Goal: Information Seeking & Learning: Learn about a topic

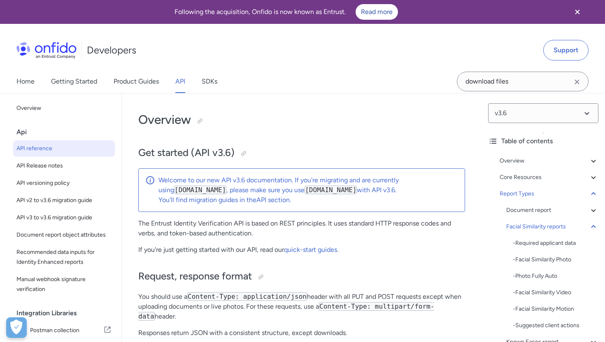
select select "http"
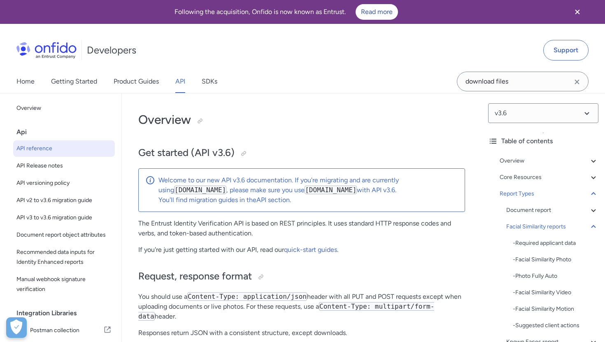
select select "http"
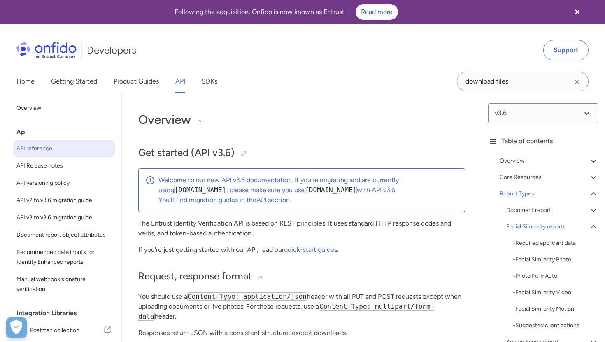
select select "http"
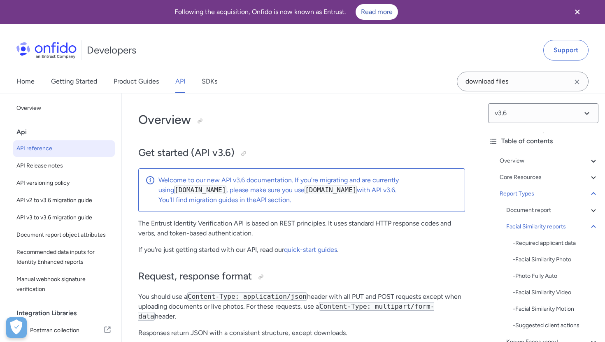
select select "http"
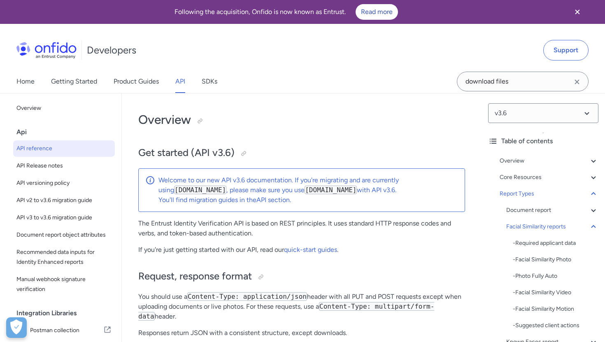
select select "http"
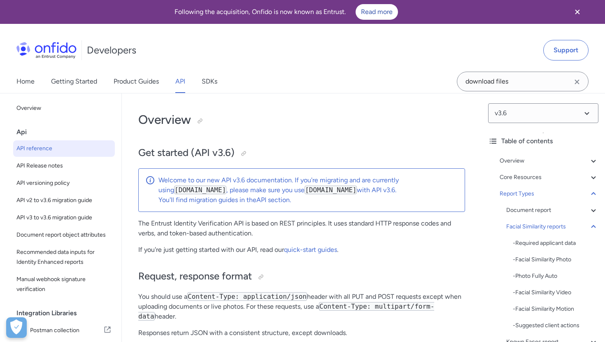
select select "http"
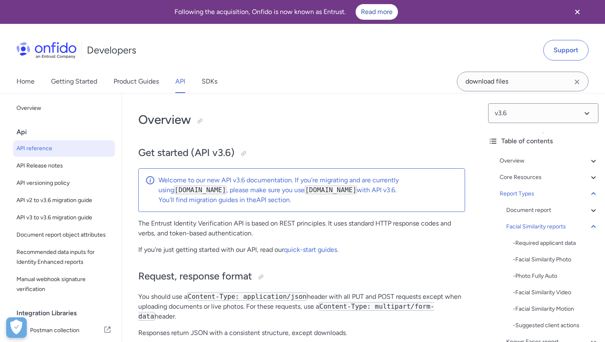
select select "http"
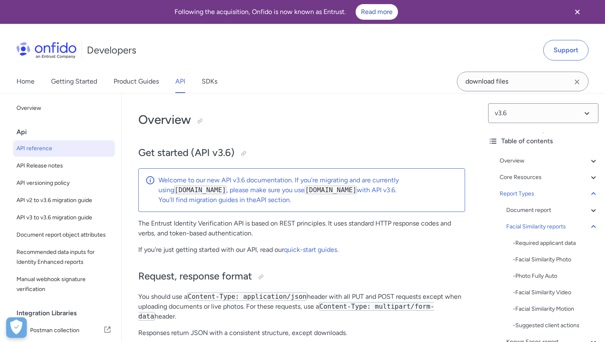
select select "http"
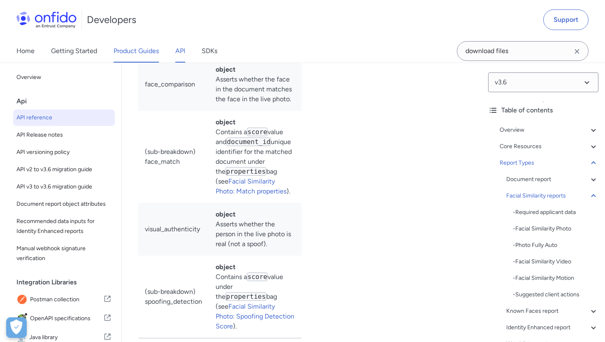
click at [146, 56] on link "Product Guides" at bounding box center [135, 50] width 45 height 23
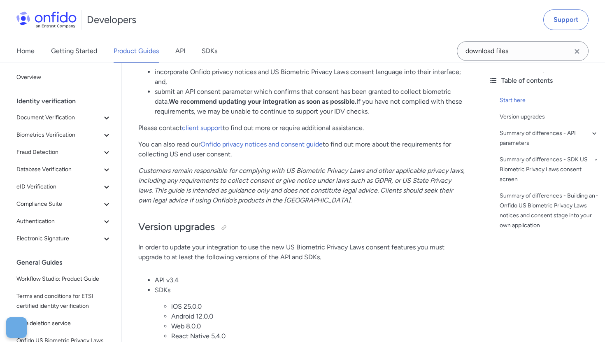
scroll to position [237, 0]
